Goal: Information Seeking & Learning: Learn about a topic

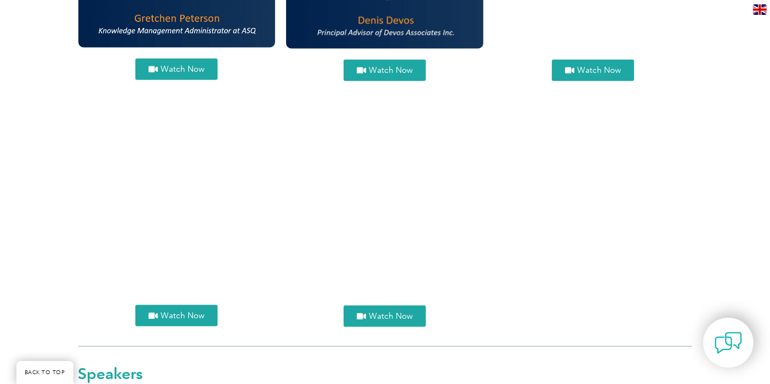
scroll to position [1278, 0]
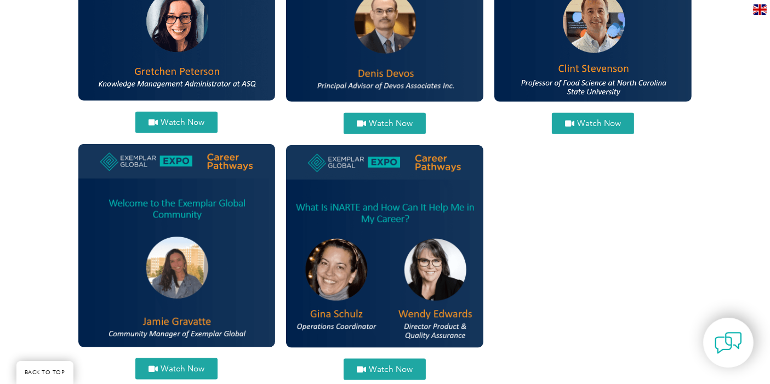
click at [170, 373] on link "Watch Now" at bounding box center [176, 368] width 82 height 21
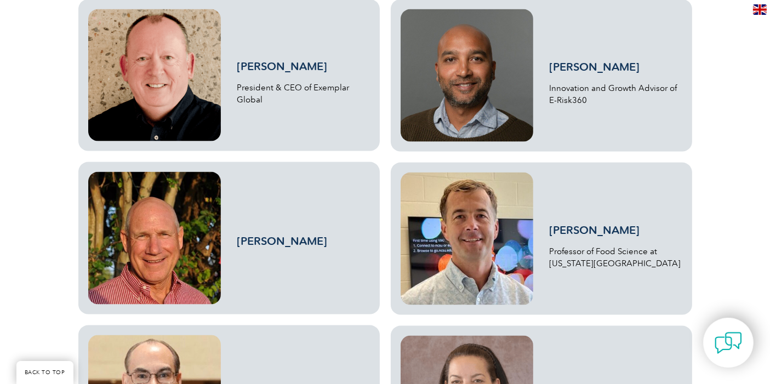
scroll to position [1542, 0]
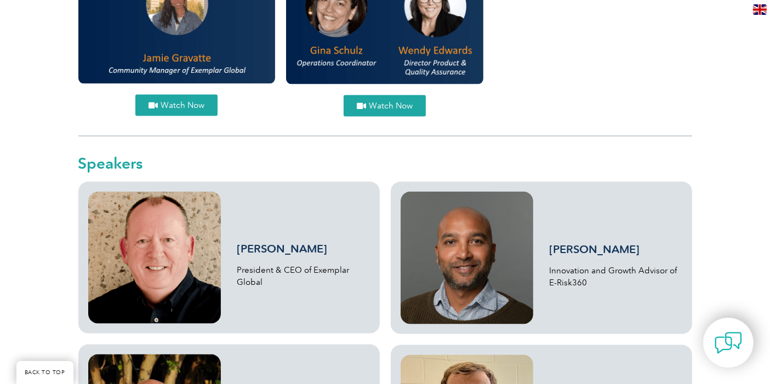
click at [390, 102] on span "Watch Now" at bounding box center [391, 106] width 44 height 8
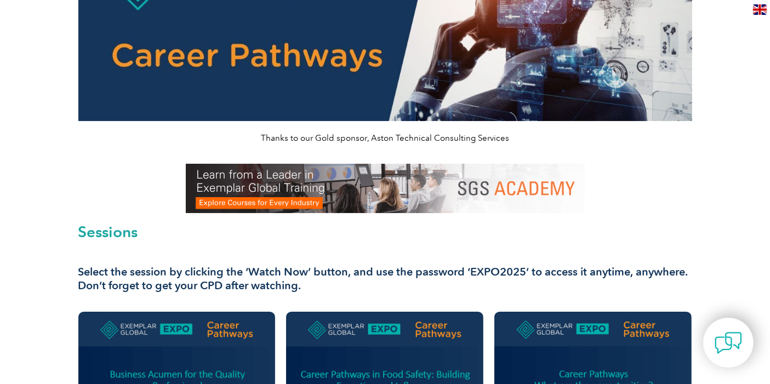
scroll to position [0, 0]
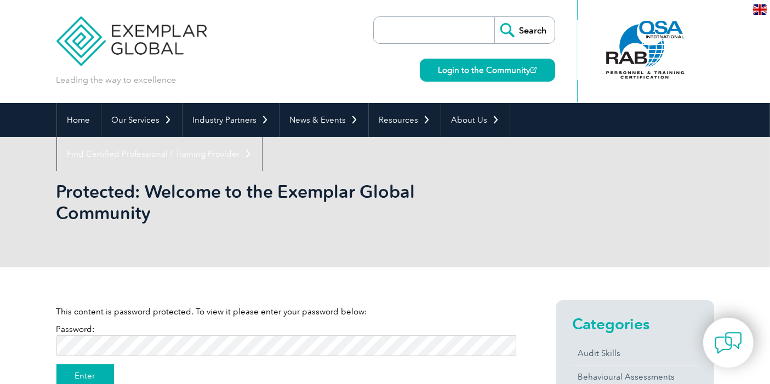
click at [67, 375] on input "Enter" at bounding box center [85, 375] width 58 height 23
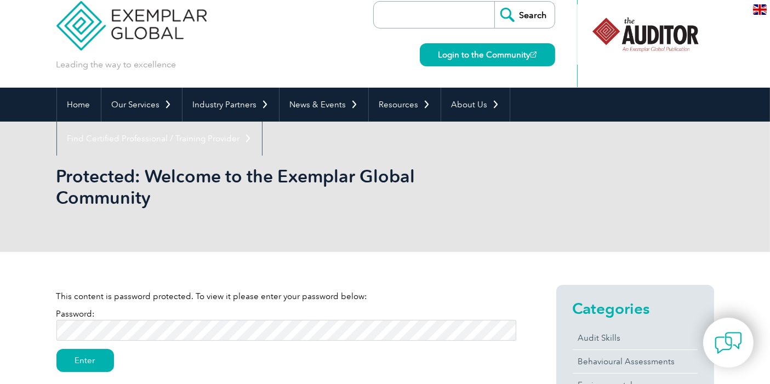
scroll to position [61, 0]
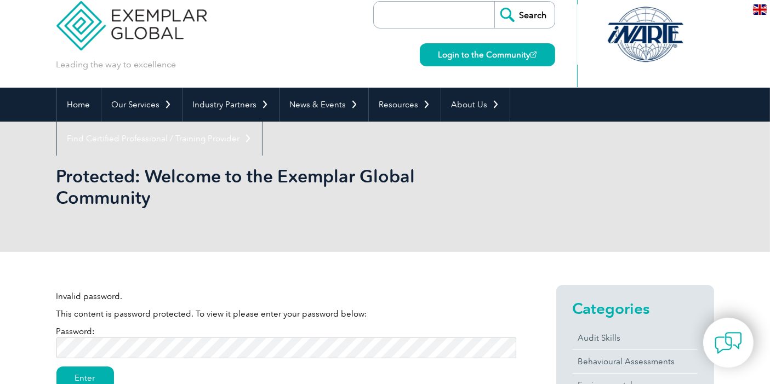
scroll to position [182, 0]
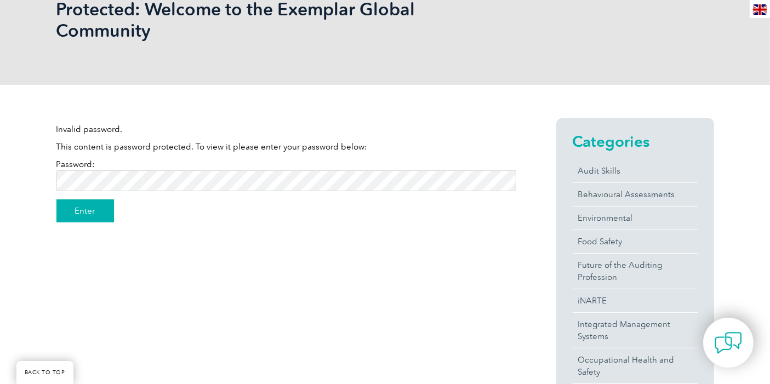
click at [76, 212] on input "Enter" at bounding box center [85, 210] width 58 height 23
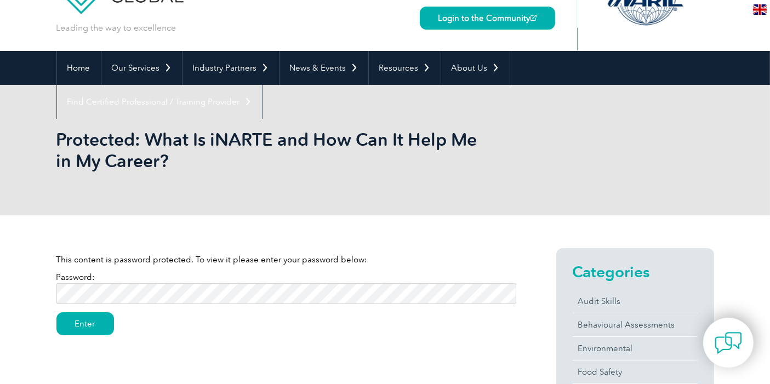
scroll to position [122, 0]
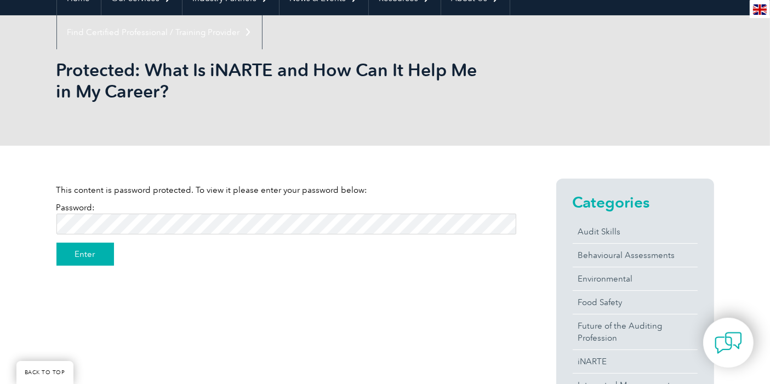
click at [94, 252] on input "Enter" at bounding box center [85, 254] width 58 height 23
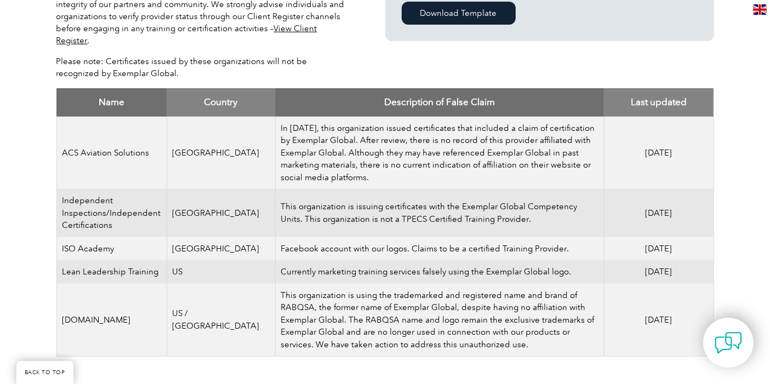
scroll to position [365, 0]
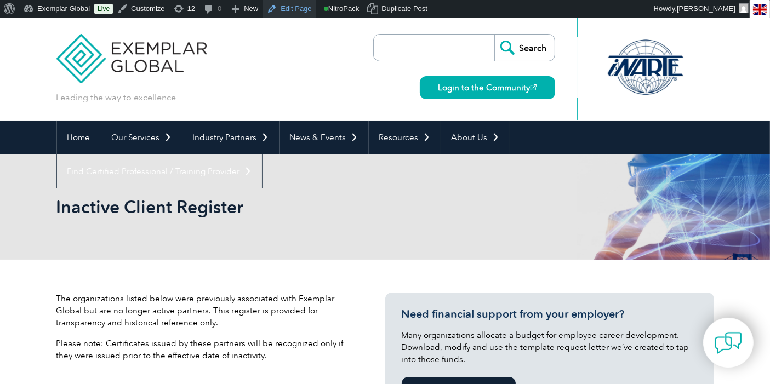
click at [285, 8] on link "Edit Page" at bounding box center [288, 9] width 53 height 18
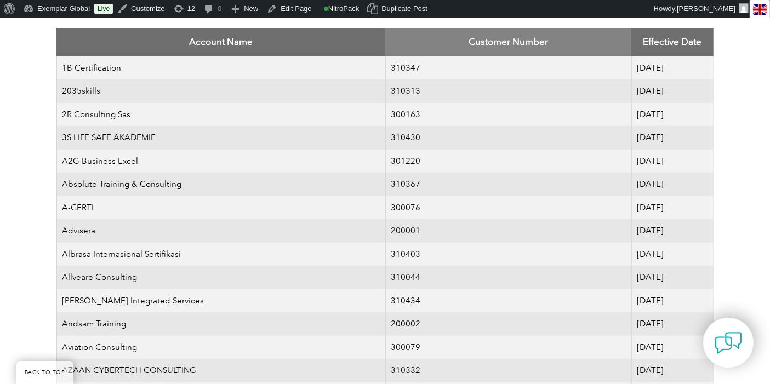
scroll to position [304, 0]
